Goal: Check status: Check status

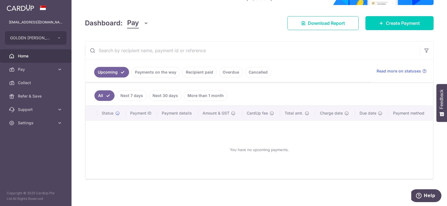
click at [159, 74] on link "Payments on the way" at bounding box center [155, 72] width 49 height 11
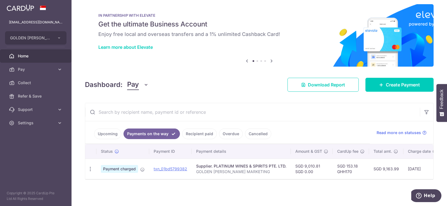
scroll to position [8, 0]
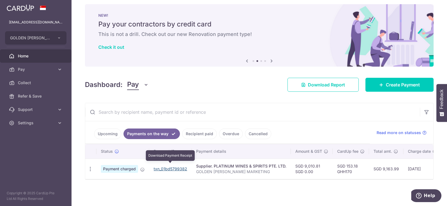
click at [179, 167] on link "txn_01bd5799382" at bounding box center [171, 169] width 34 height 5
click at [257, 131] on link "Cancelled" at bounding box center [258, 134] width 26 height 11
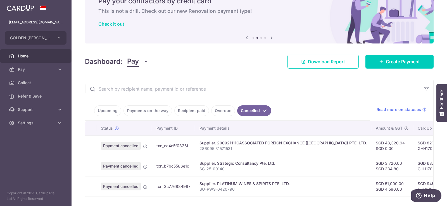
scroll to position [48, 0]
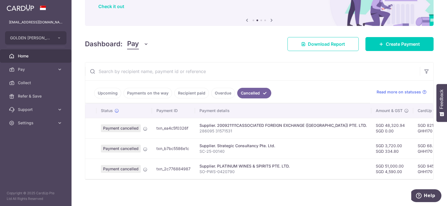
click at [223, 92] on link "Overdue" at bounding box center [223, 93] width 24 height 11
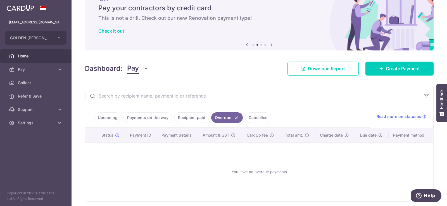
scroll to position [43, 0]
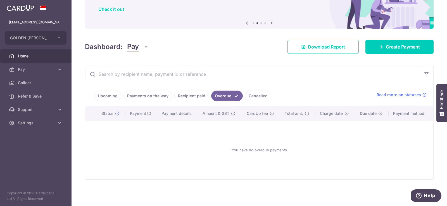
click at [185, 94] on link "Recipient paid" at bounding box center [191, 96] width 35 height 11
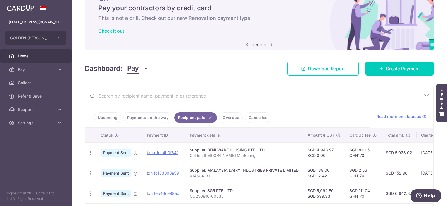
scroll to position [48, 0]
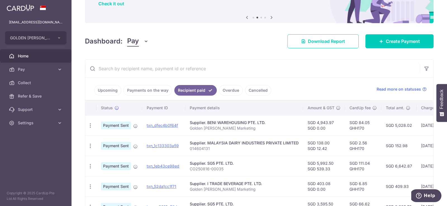
click at [161, 91] on link "Payments on the way" at bounding box center [147, 90] width 49 height 11
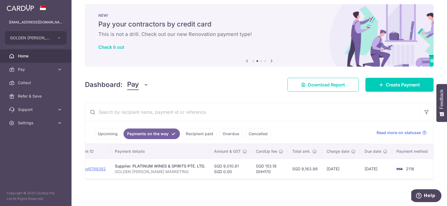
scroll to position [0, 82]
